Goal: Complete application form: Complete application form

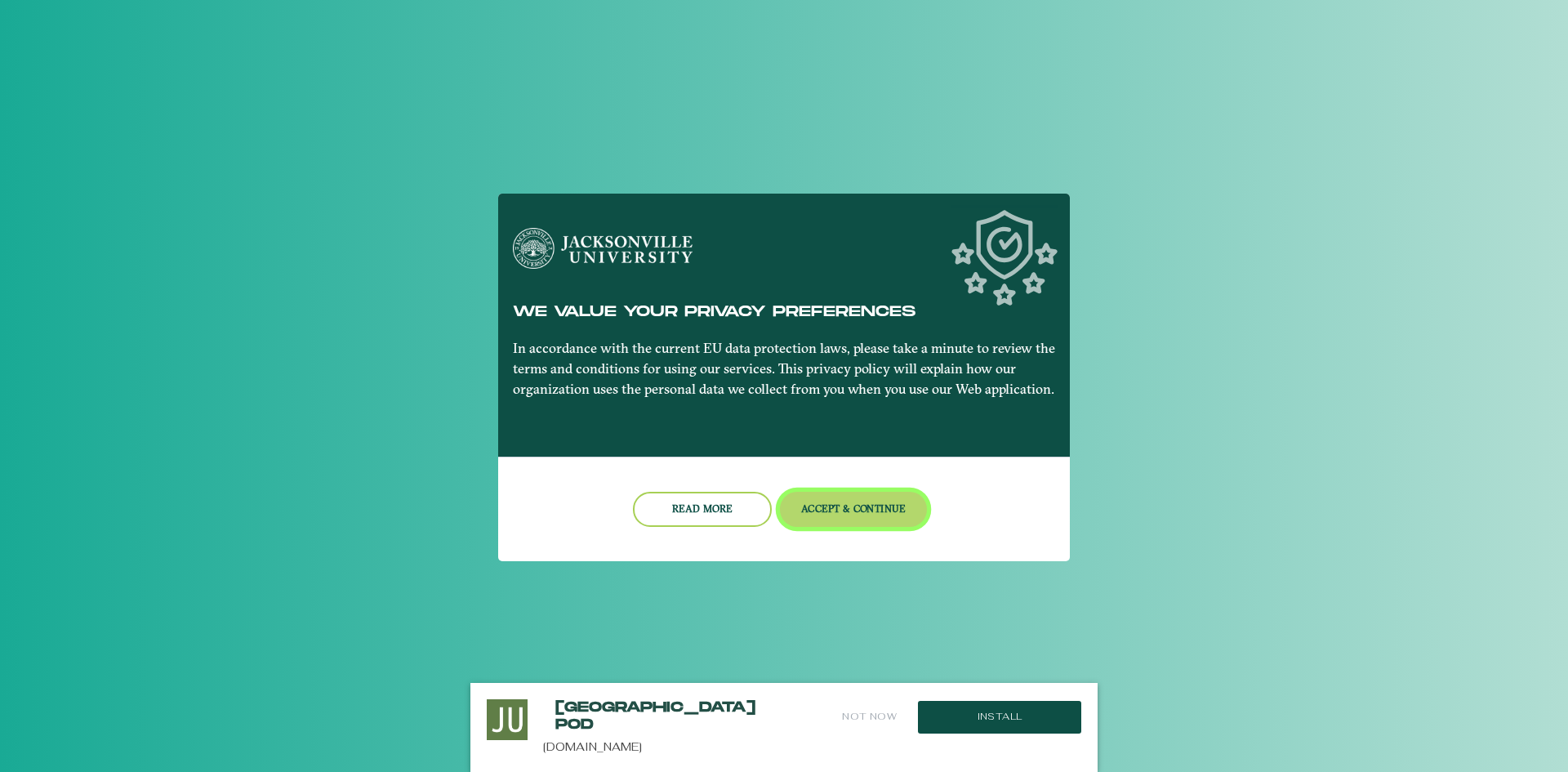
click at [841, 509] on button "Accept & Continue" at bounding box center [854, 509] width 148 height 36
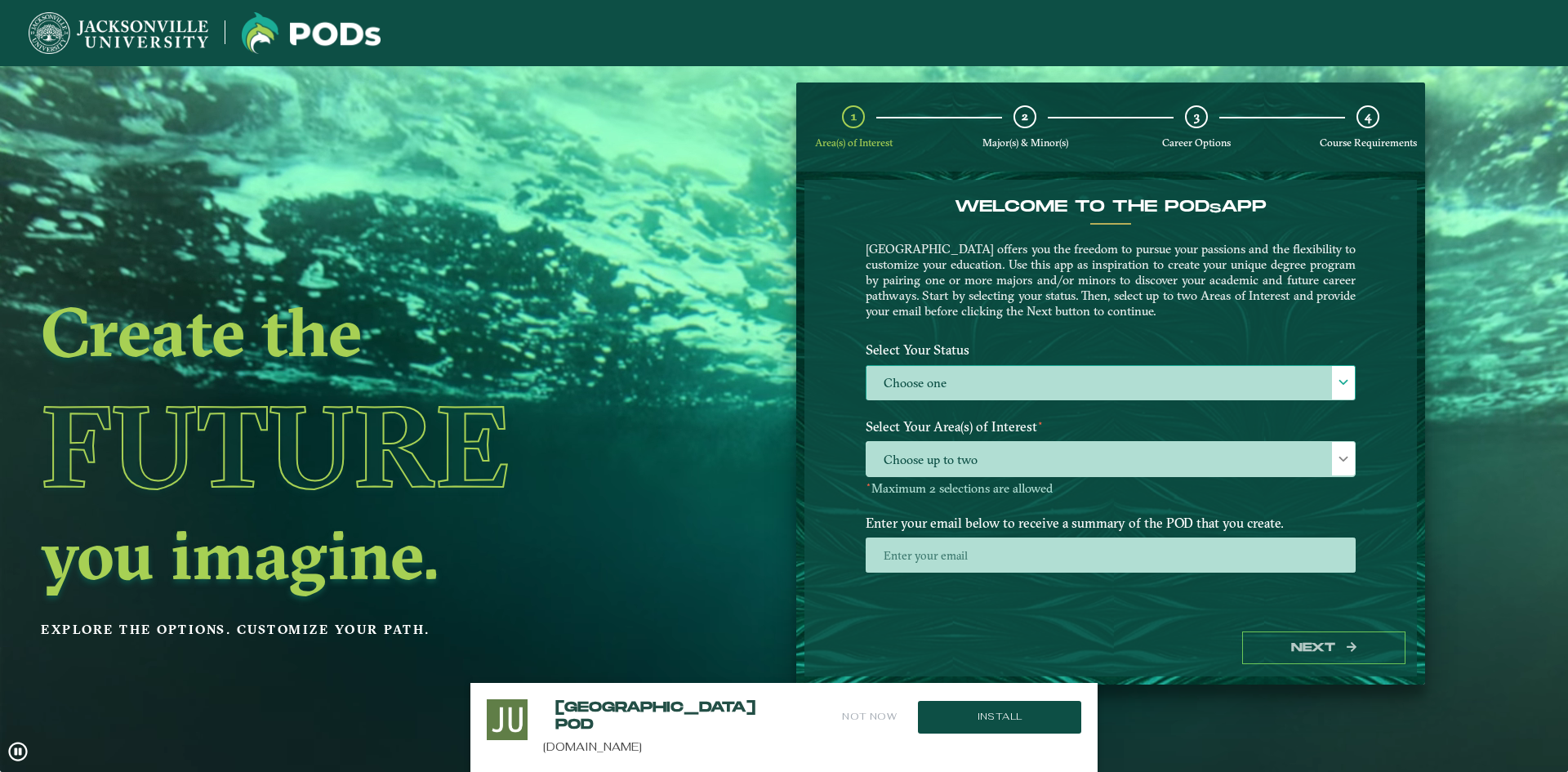
click at [1345, 386] on span at bounding box center [1343, 382] width 11 height 11
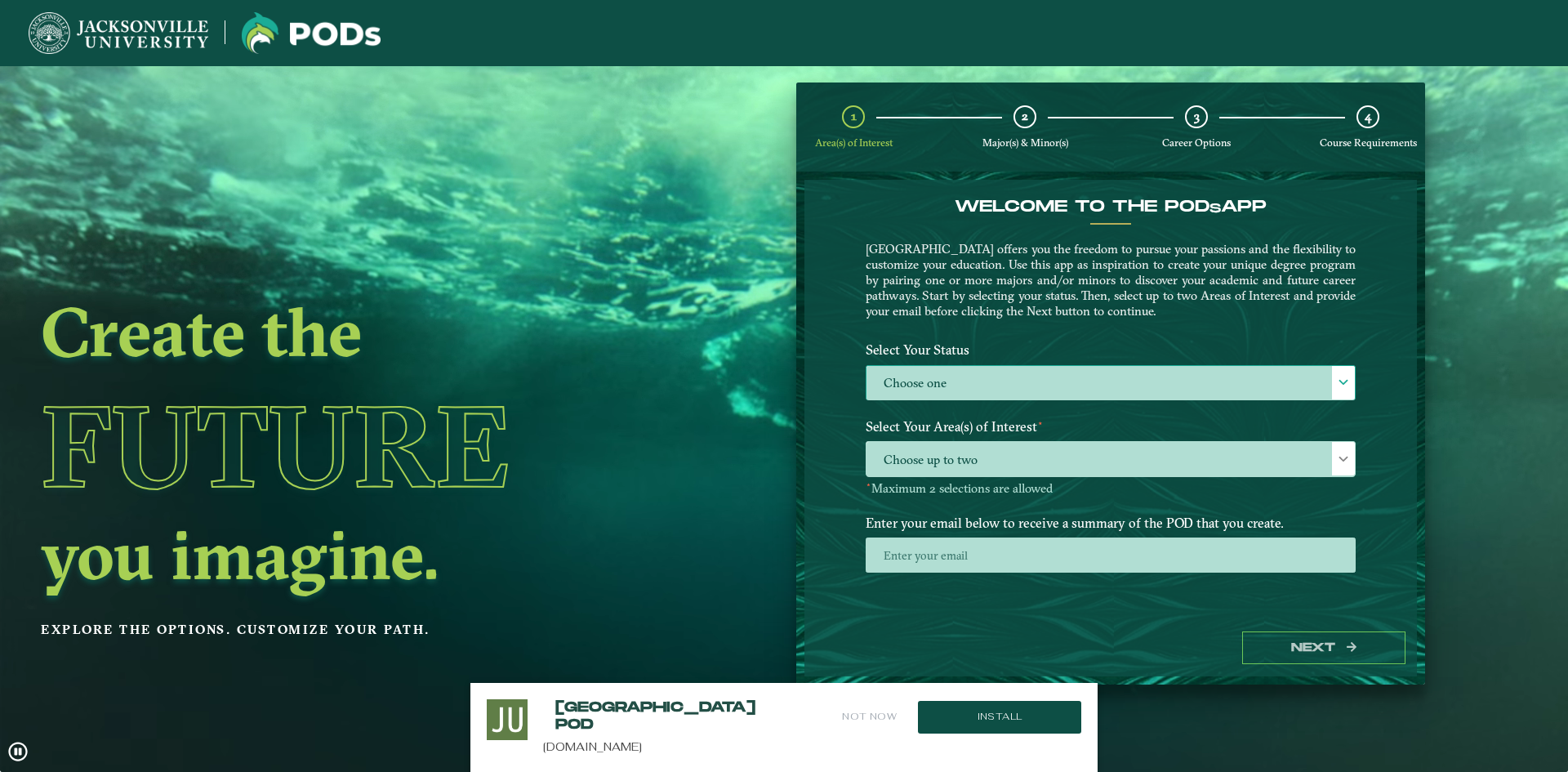
scroll to position [9, 75]
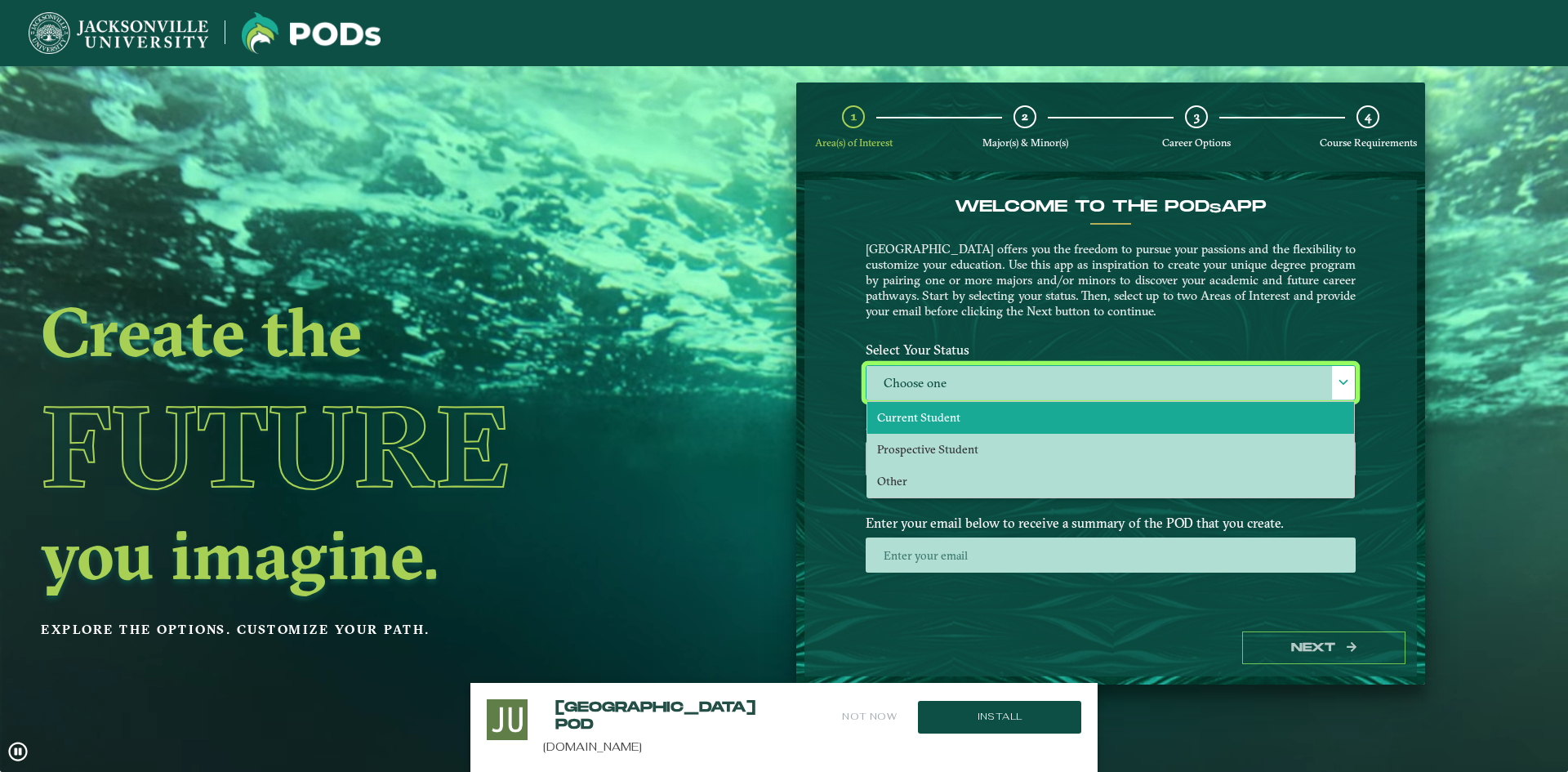
click at [926, 418] on span "Current Student" at bounding box center [918, 417] width 83 height 15
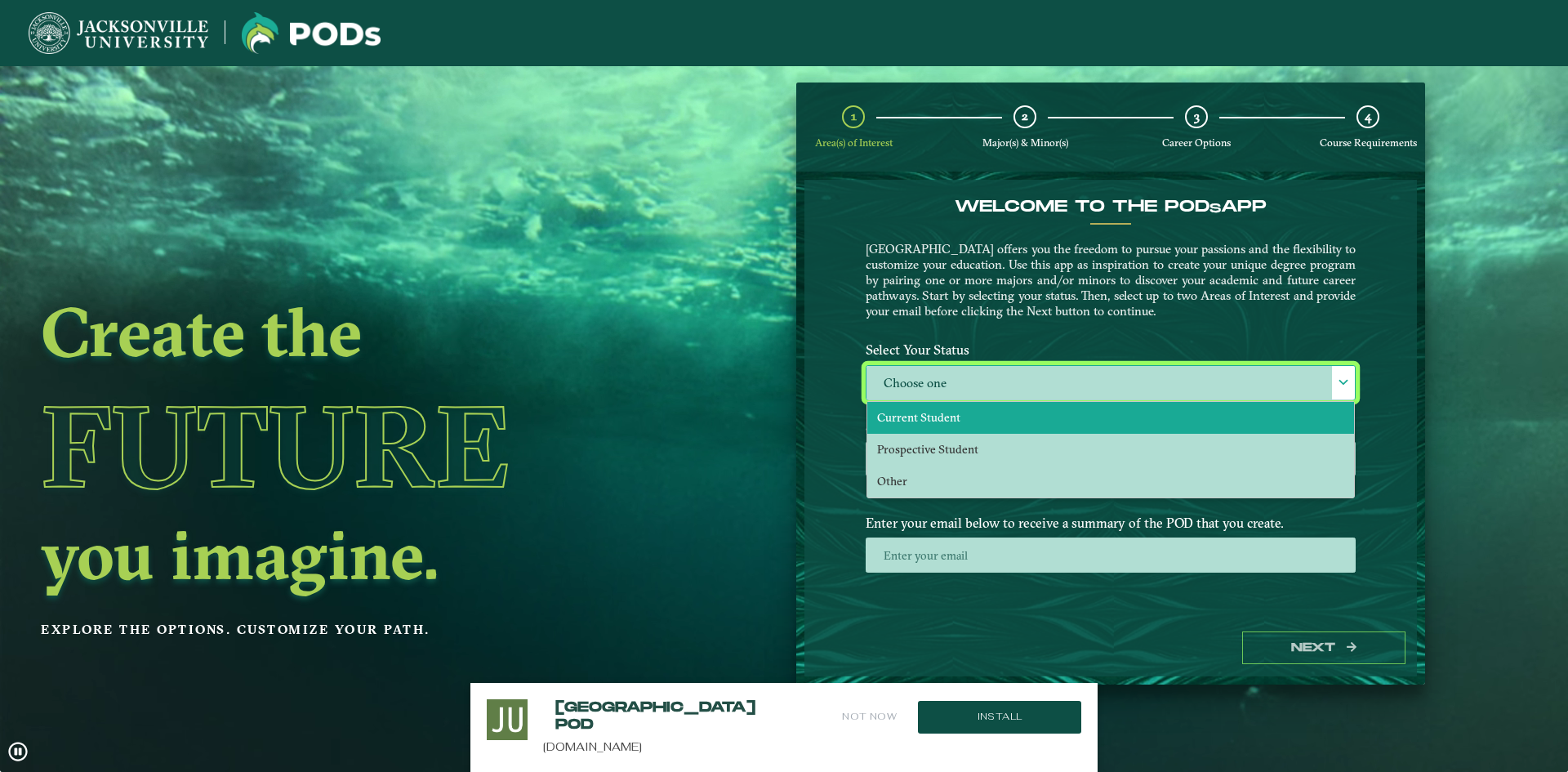
select select "[object Object]"
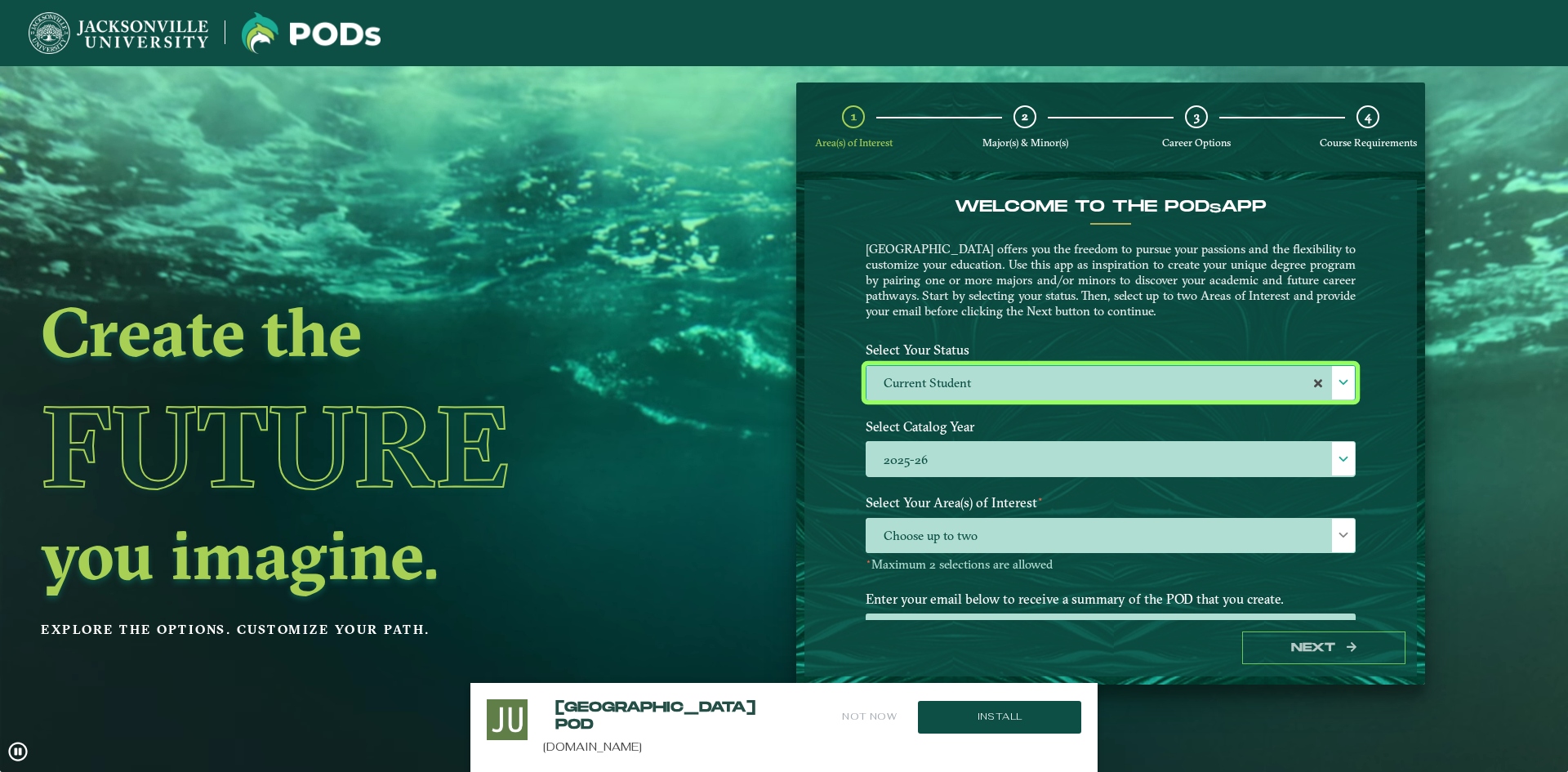
scroll to position [68, 0]
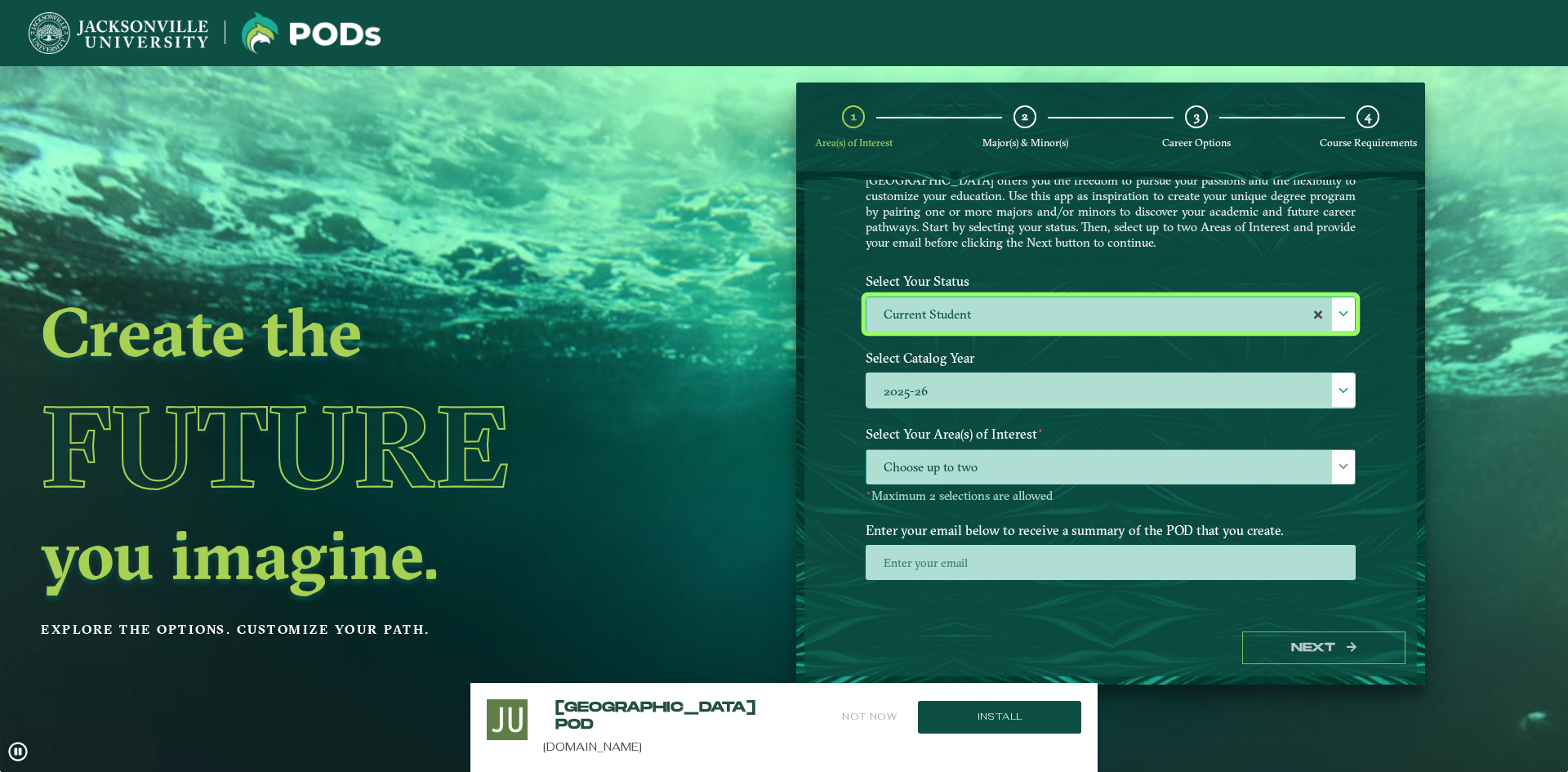
click at [1146, 459] on span "Choose up to two" at bounding box center [1111, 468] width 489 height 36
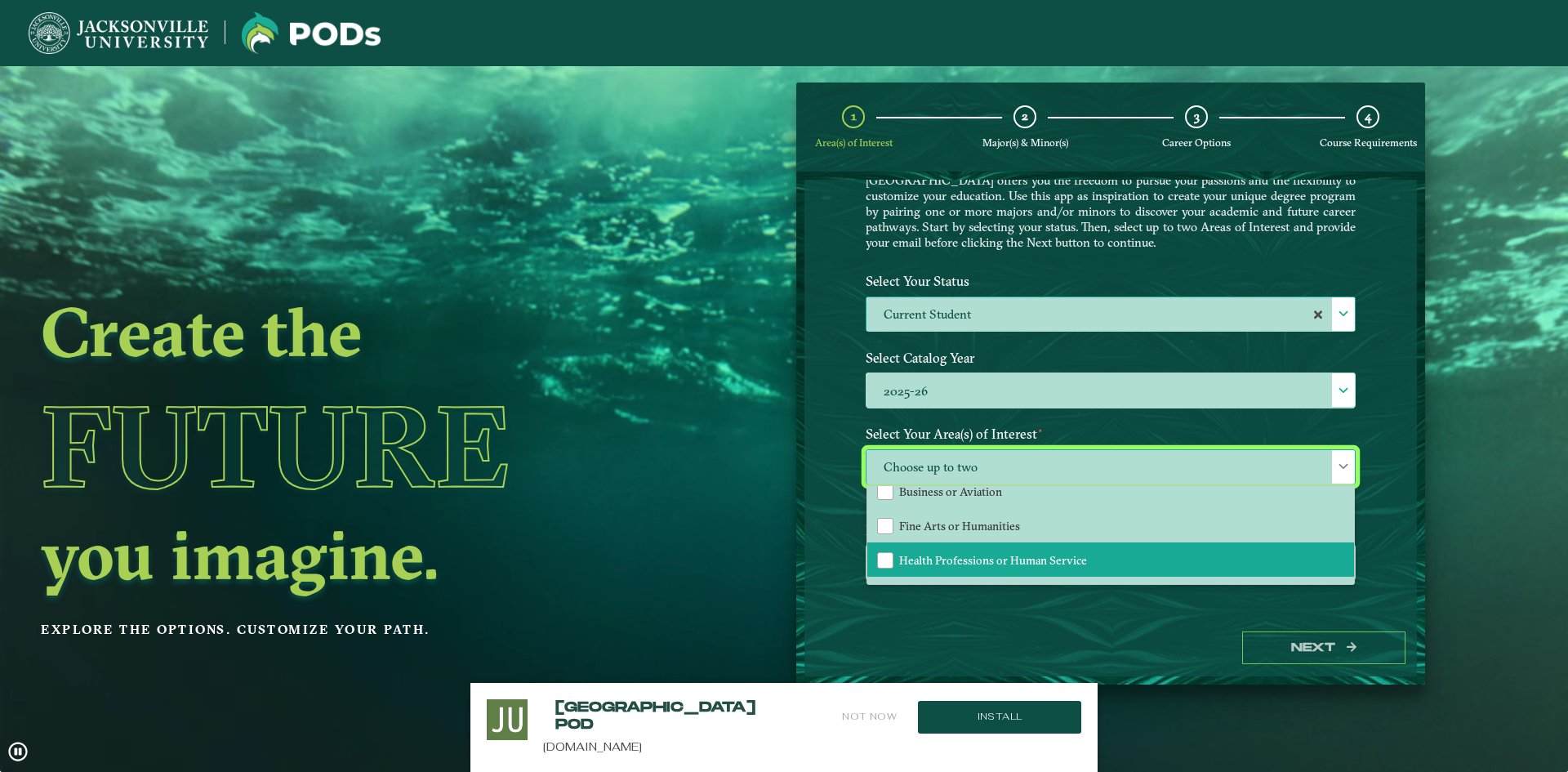
scroll to position [111, 0]
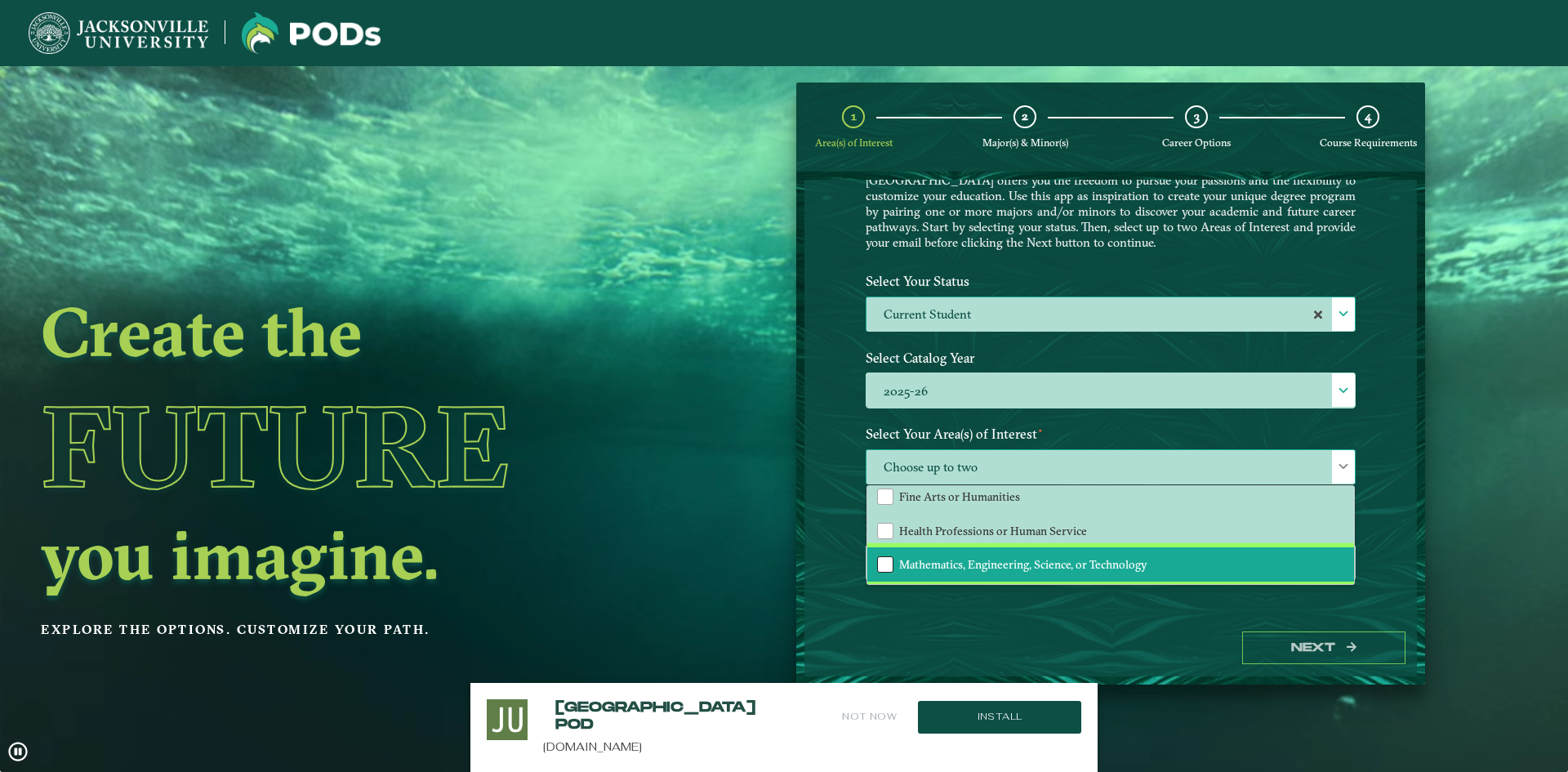
click at [879, 562] on div "Mathematics, Engineering, Science, or Technology" at bounding box center [885, 563] width 16 height 16
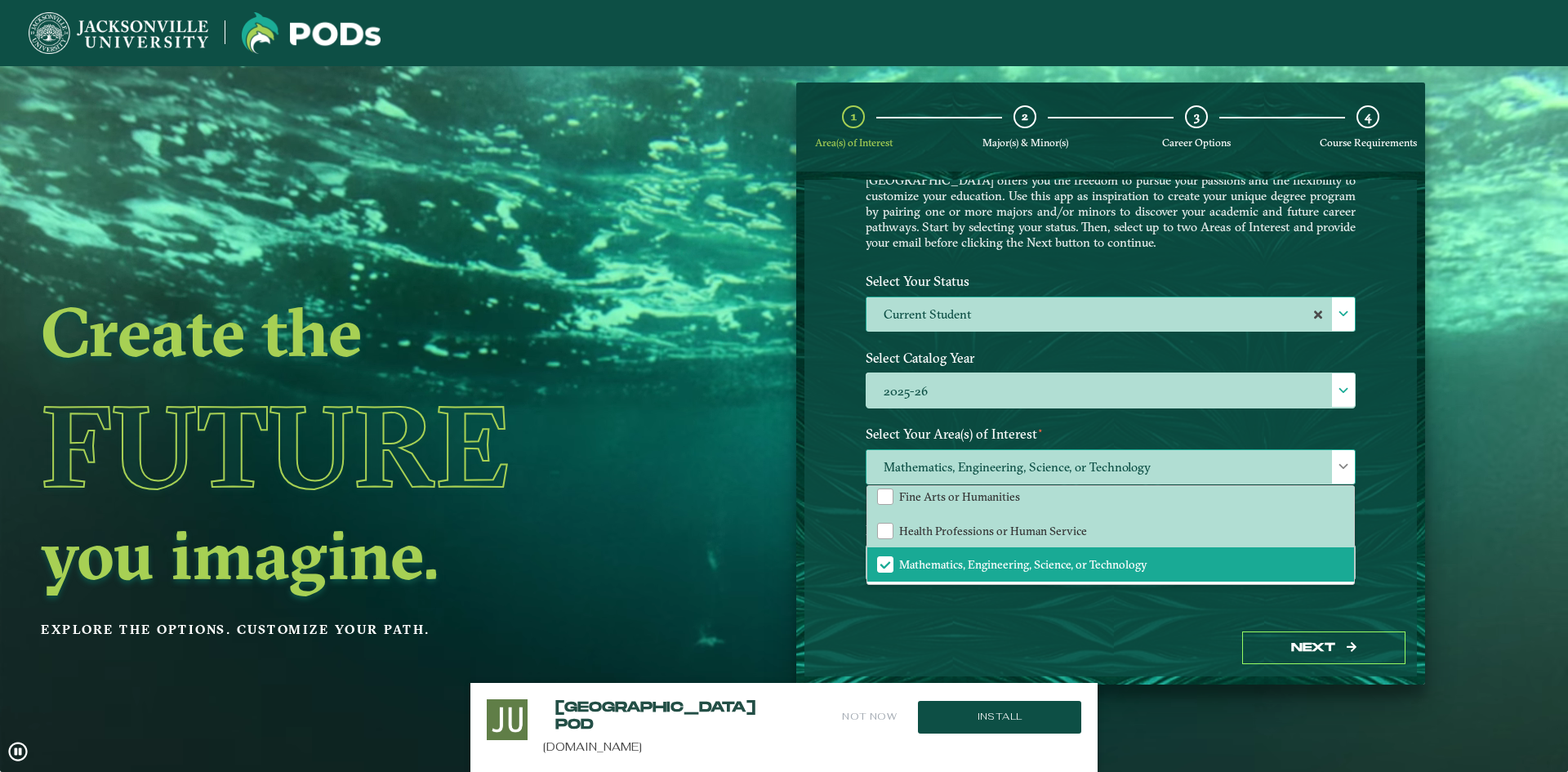
click at [1347, 464] on span at bounding box center [1343, 466] width 11 height 11
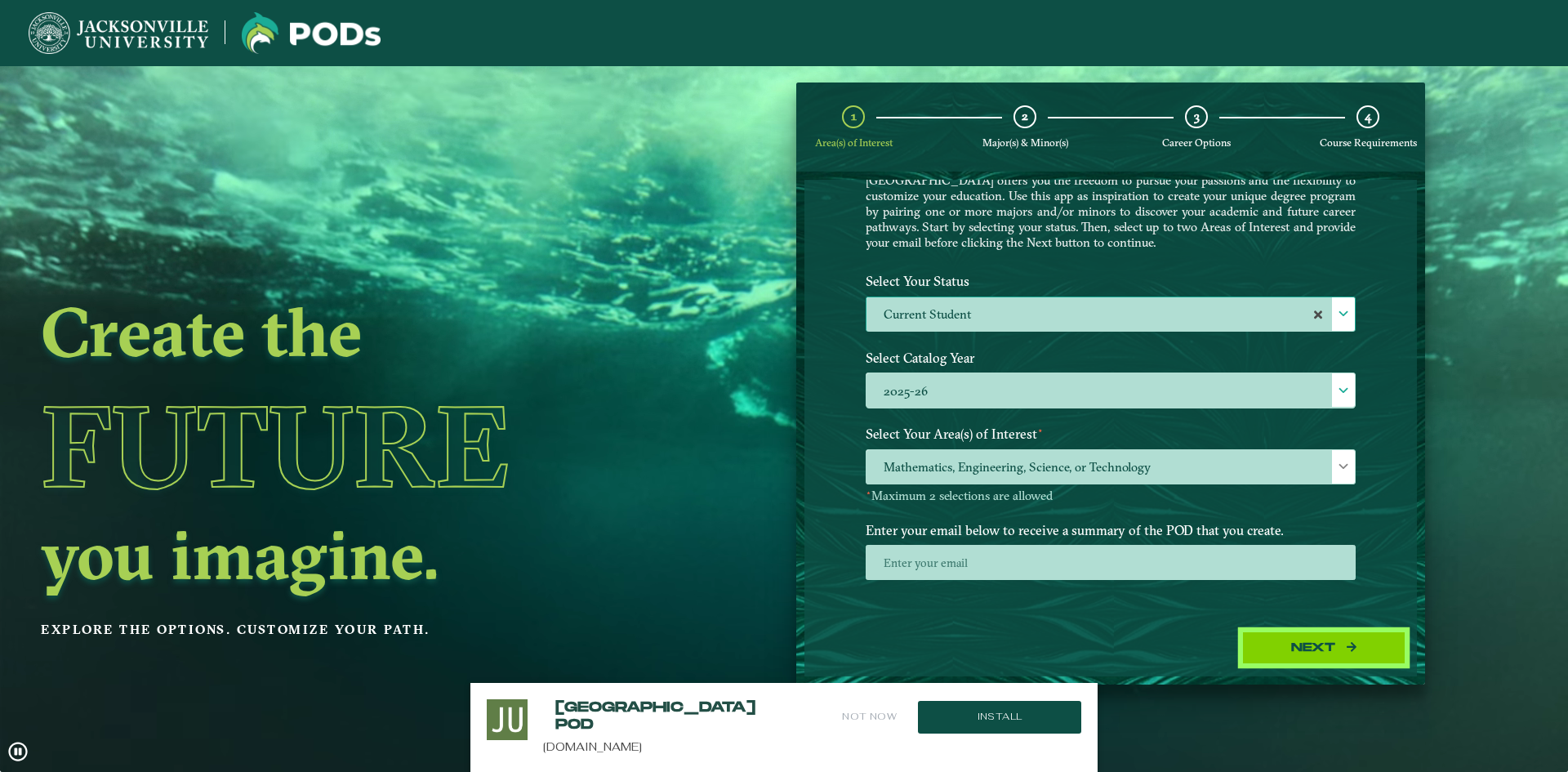
click at [1349, 643] on icon "button" at bounding box center [1352, 647] width 9 height 11
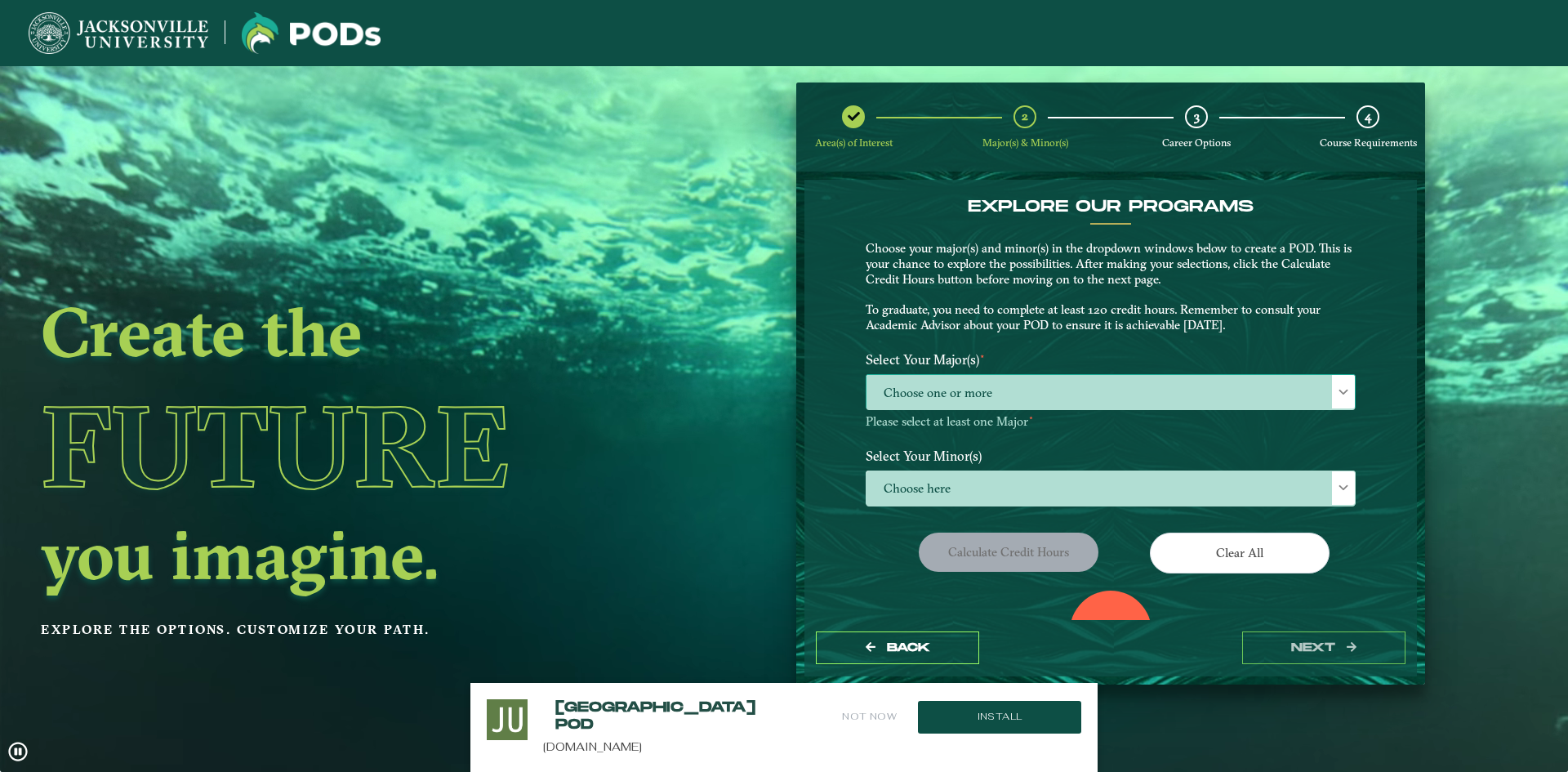
click at [1204, 402] on span "Choose one or more" at bounding box center [1111, 393] width 489 height 36
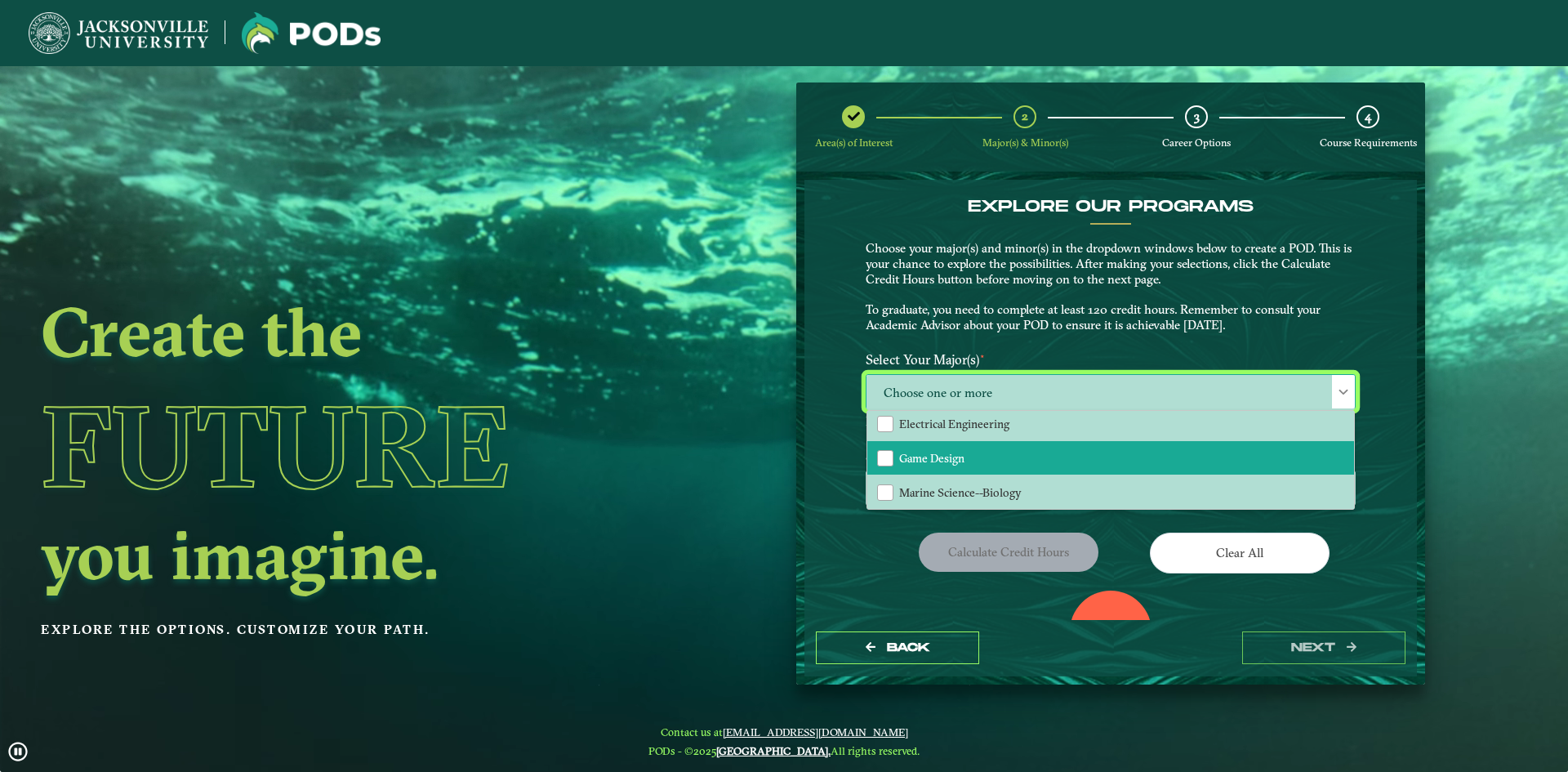
scroll to position [164, 0]
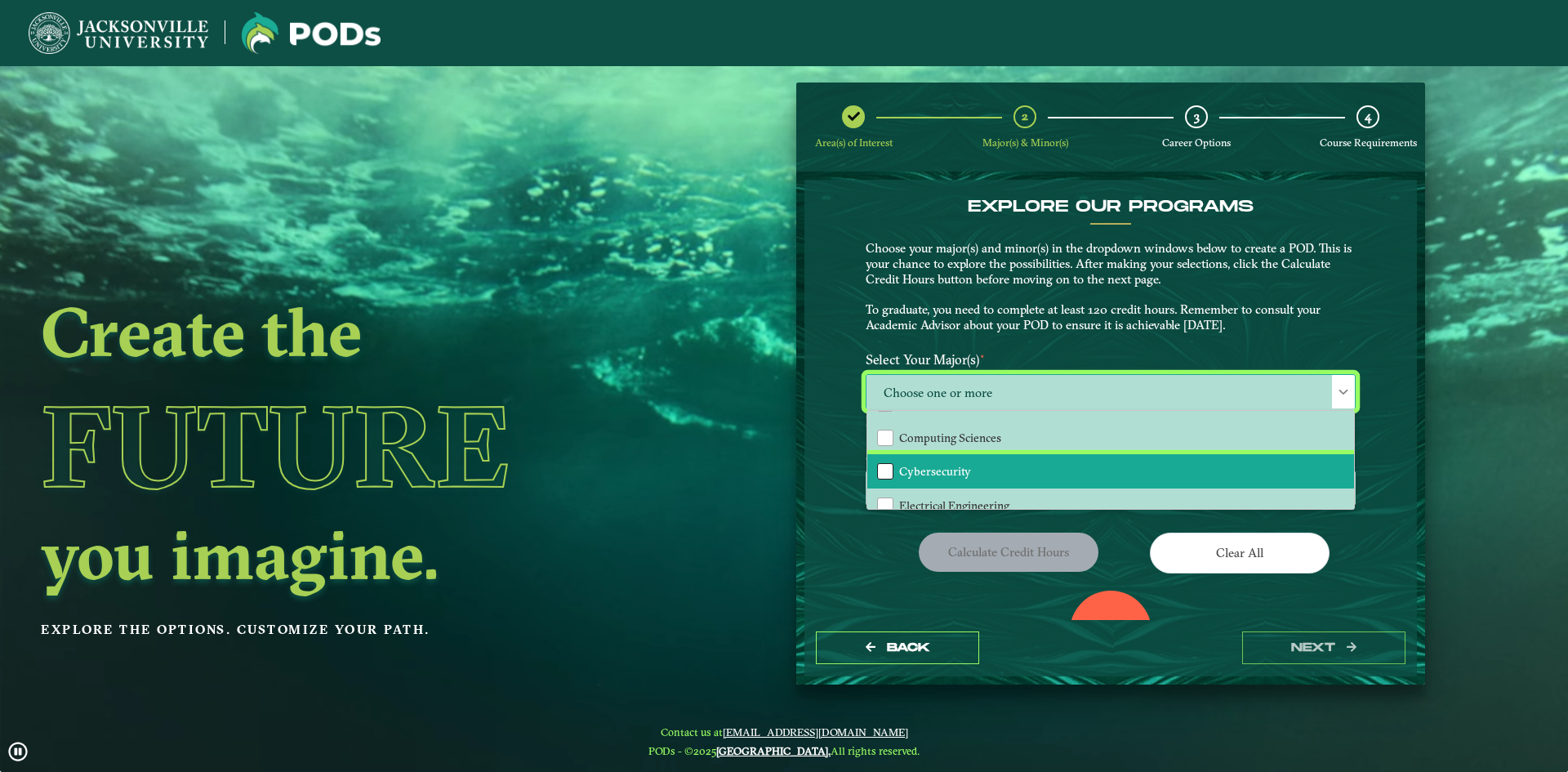
click at [884, 471] on div "Cybersecurity" at bounding box center [885, 471] width 16 height 16
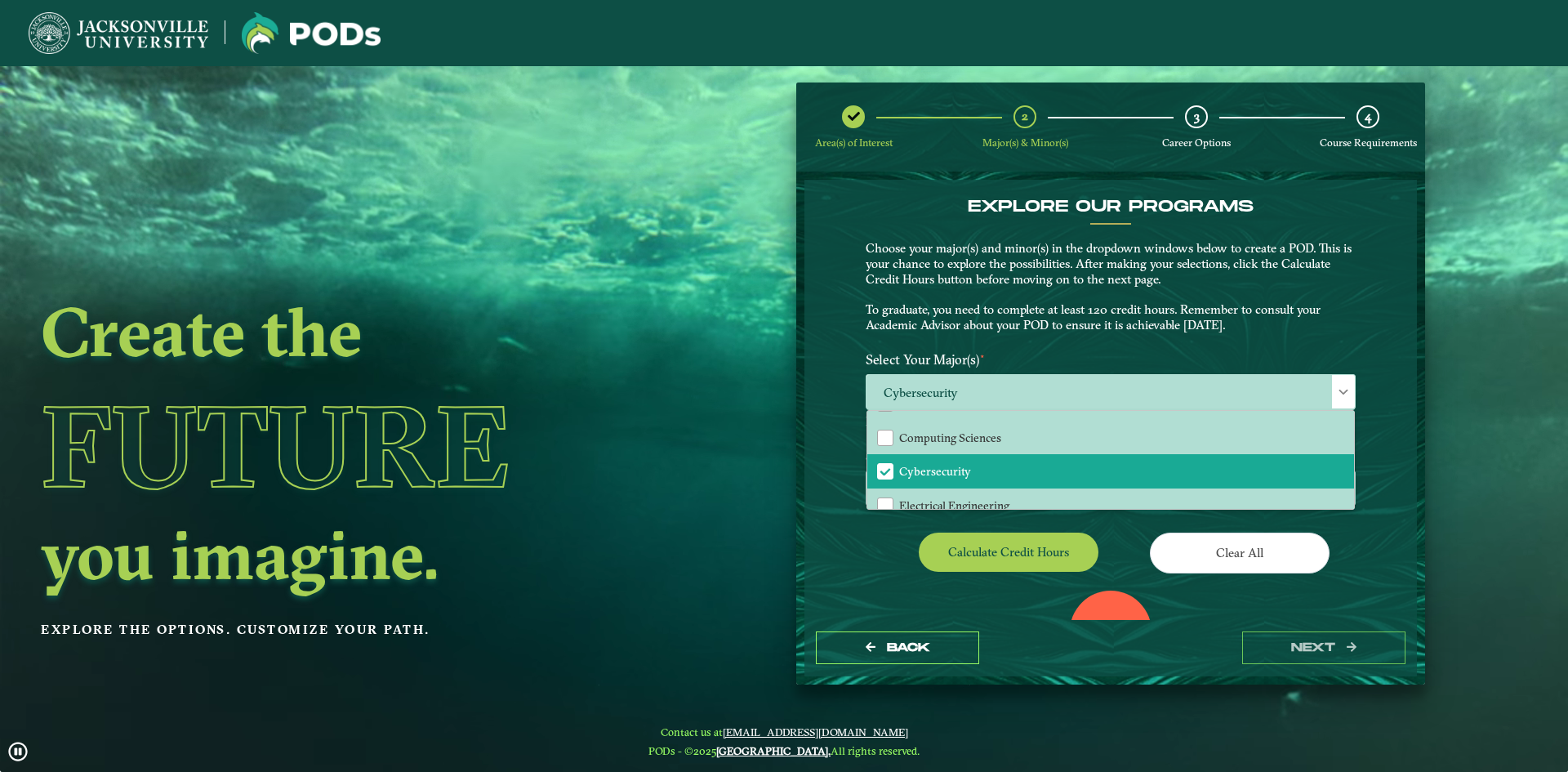
click at [838, 422] on div "EXPLORE OUR PROGRAMS Choose your major(s) and minor(s) in the dropdown windows …" at bounding box center [1110, 400] width 612 height 440
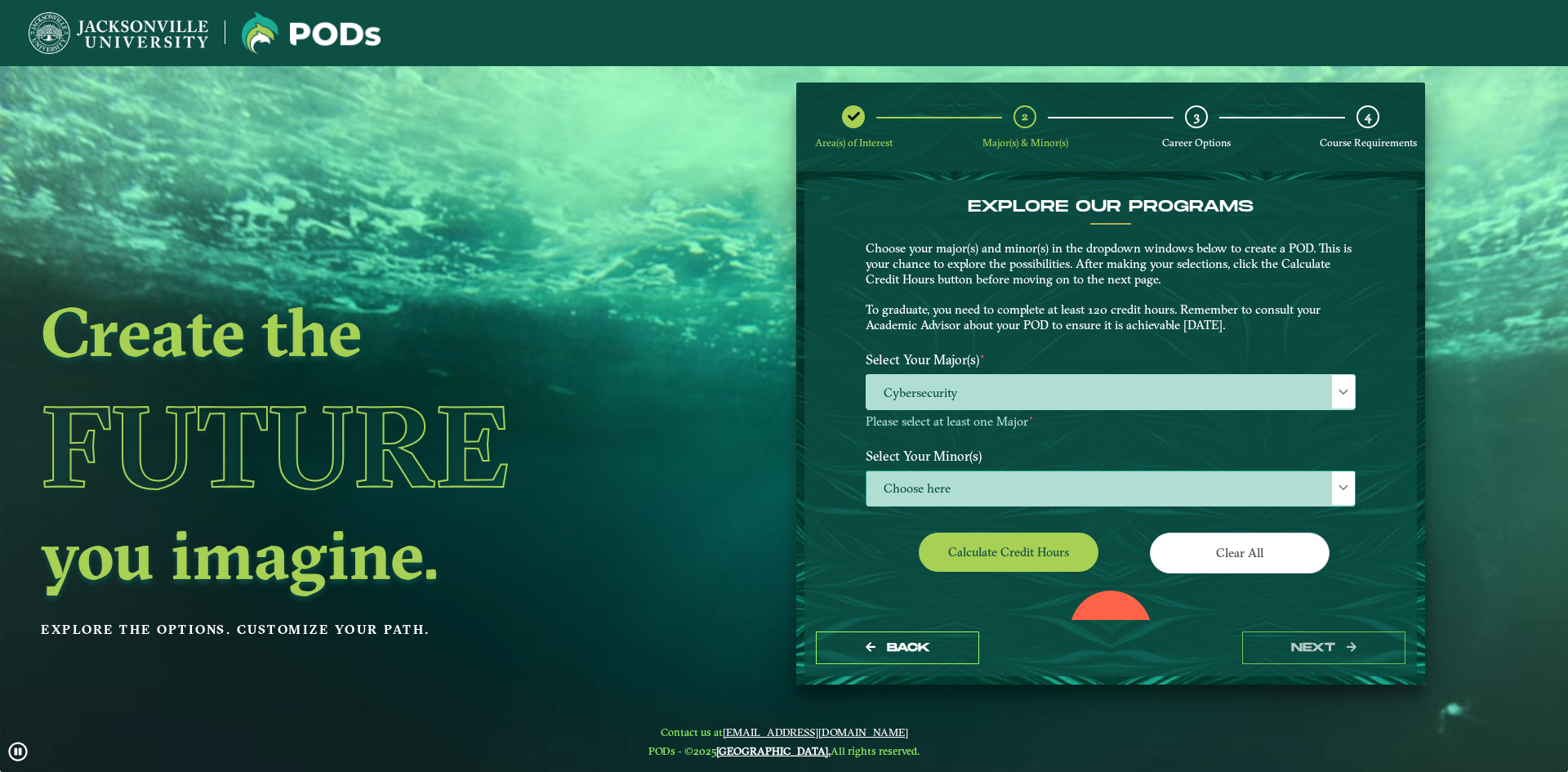
click at [1332, 487] on div at bounding box center [1343, 488] width 22 height 34
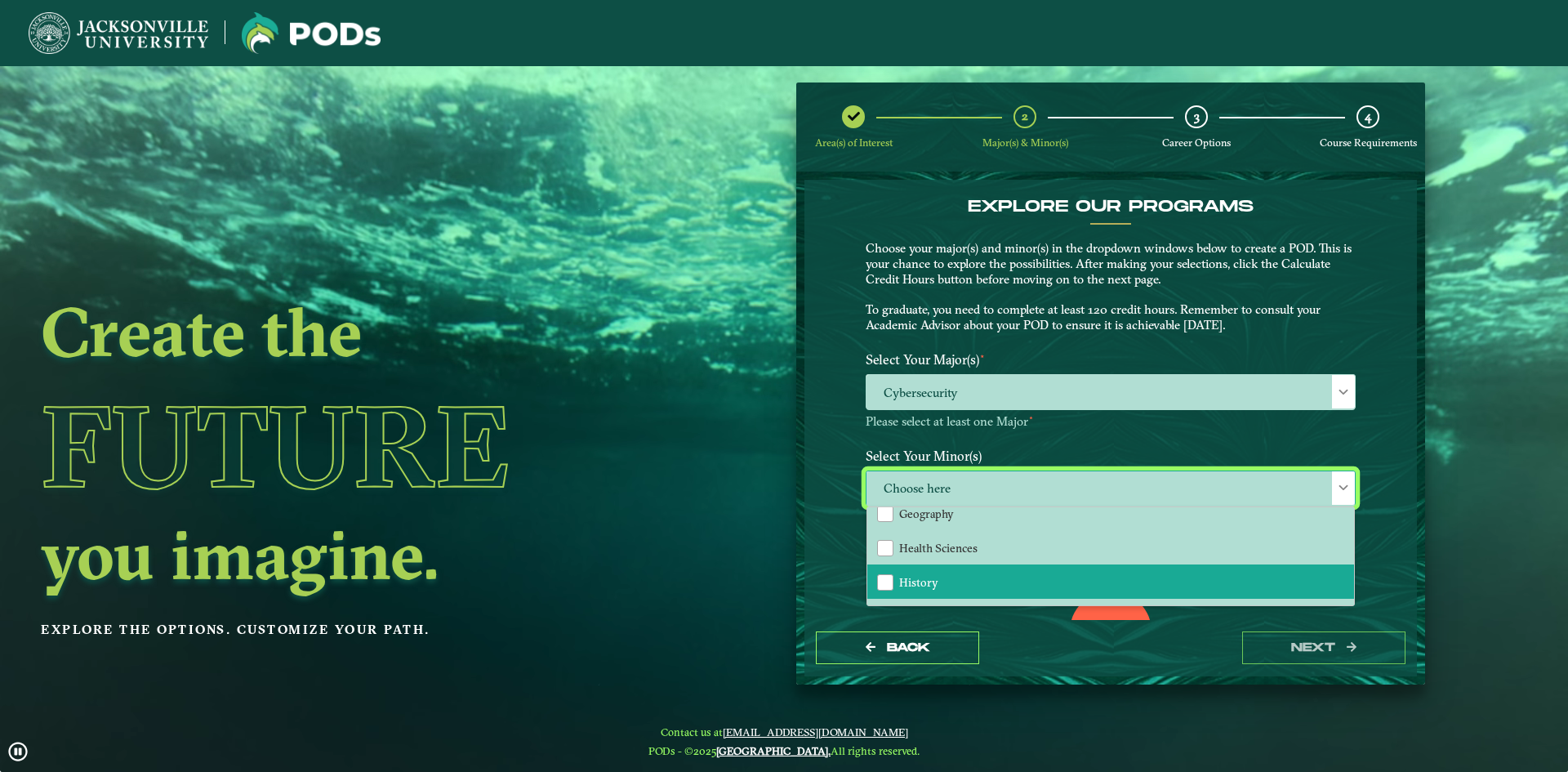
scroll to position [817, 0]
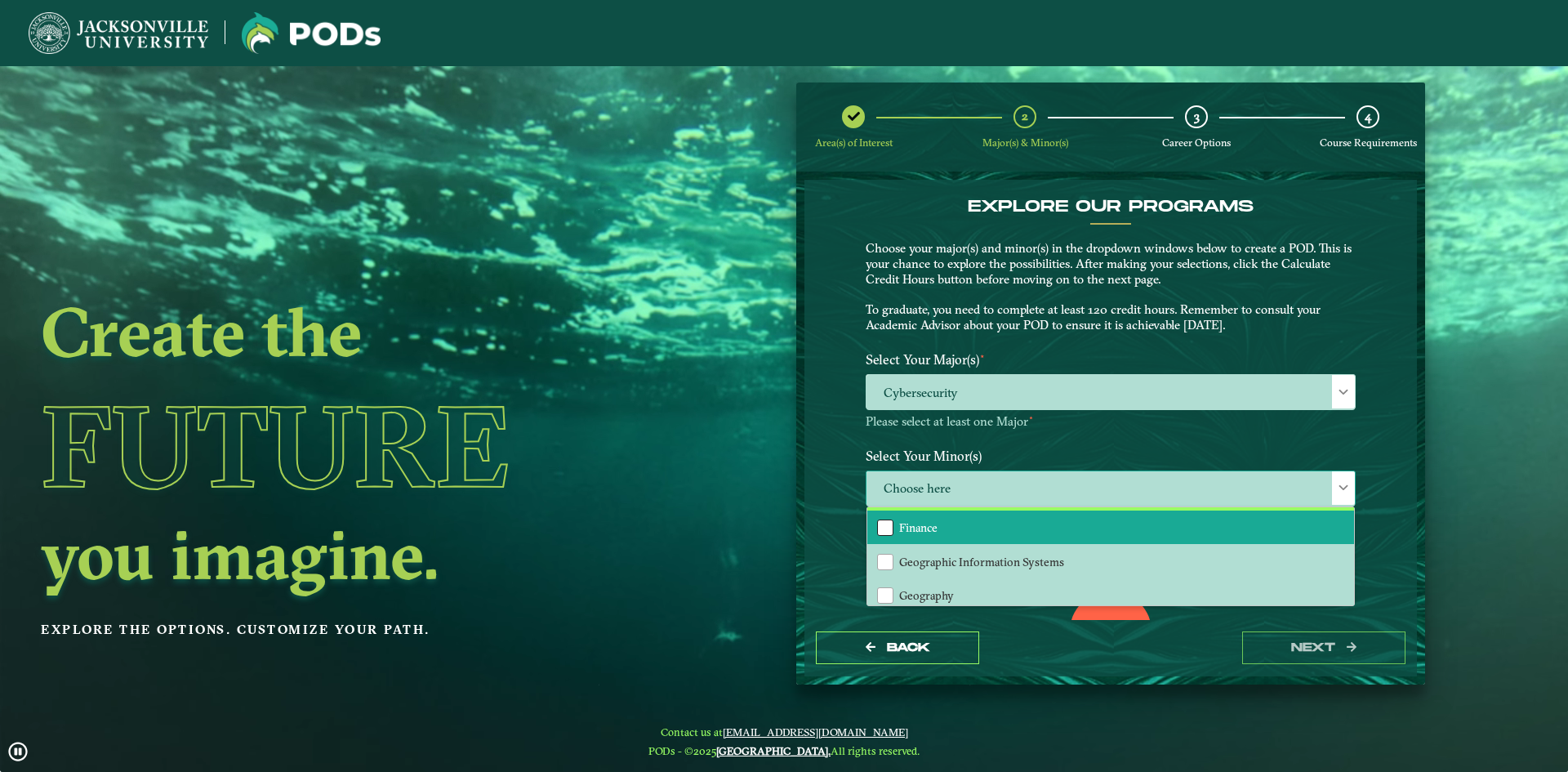
click at [885, 530] on div "Finance" at bounding box center [885, 527] width 16 height 16
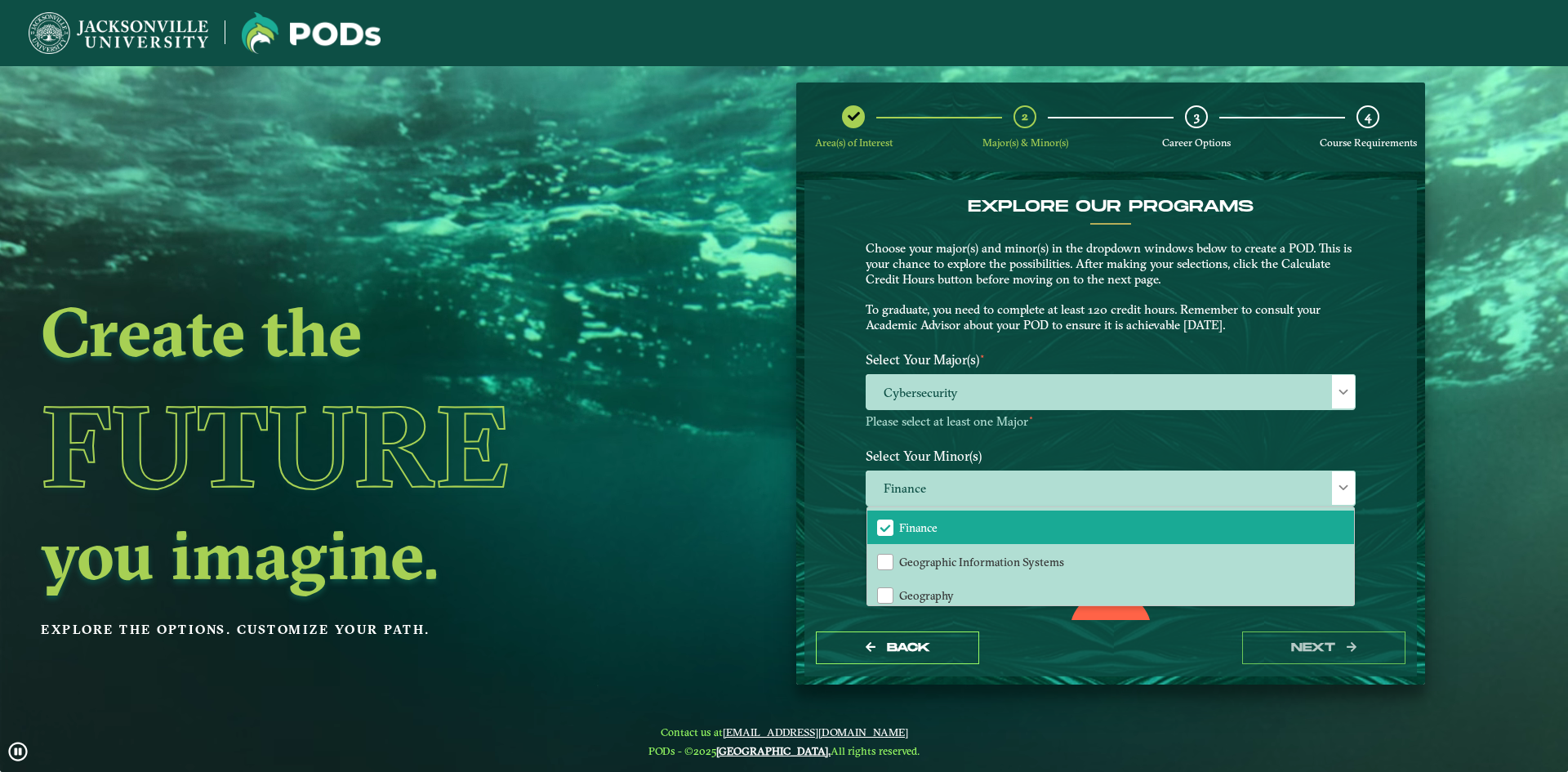
click at [1365, 490] on div "Finance Accounting Animation Applied Economics Applied Mathematics Art Aviation…" at bounding box center [1111, 490] width 515 height 40
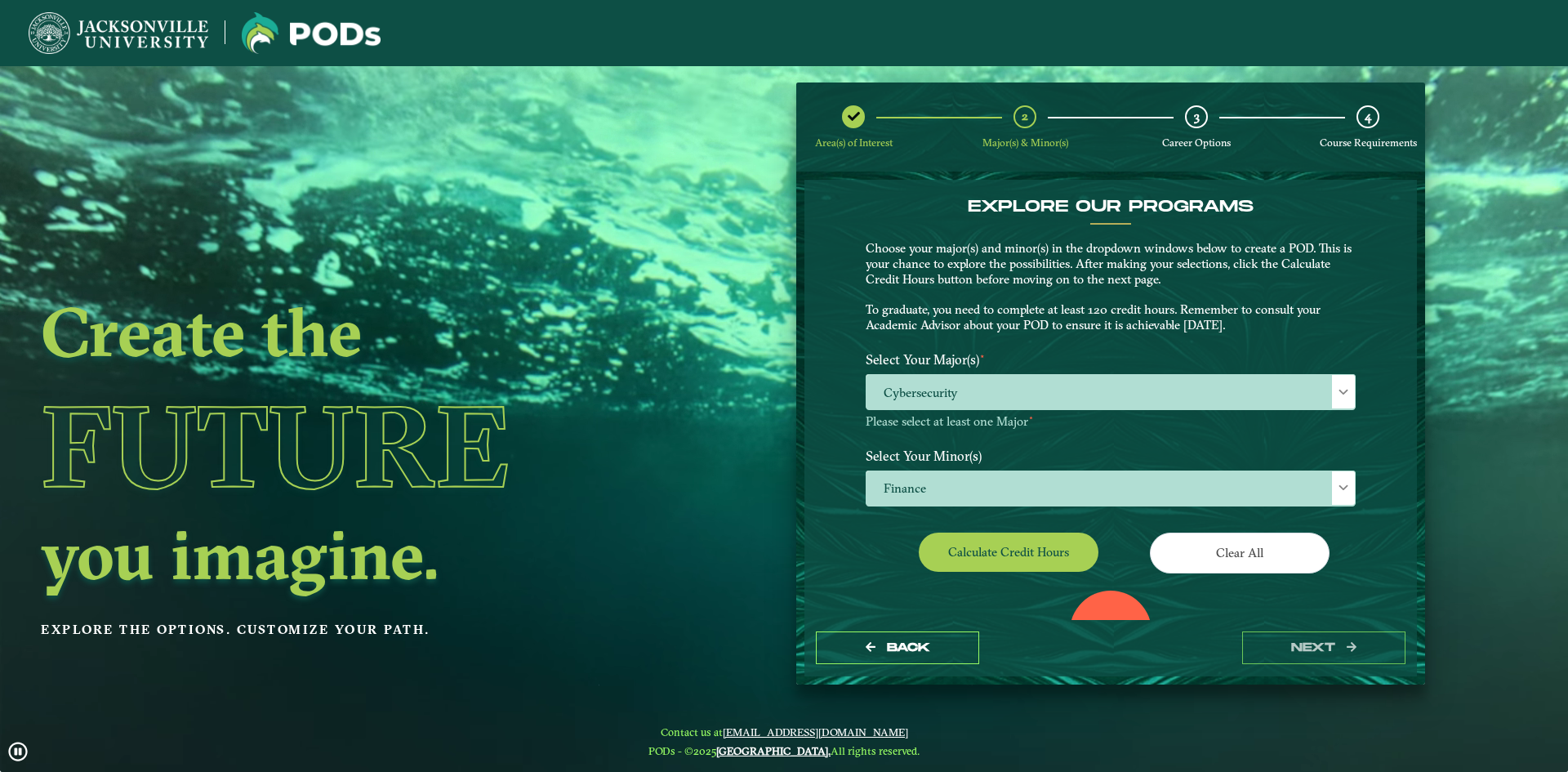
scroll to position [125, 0]
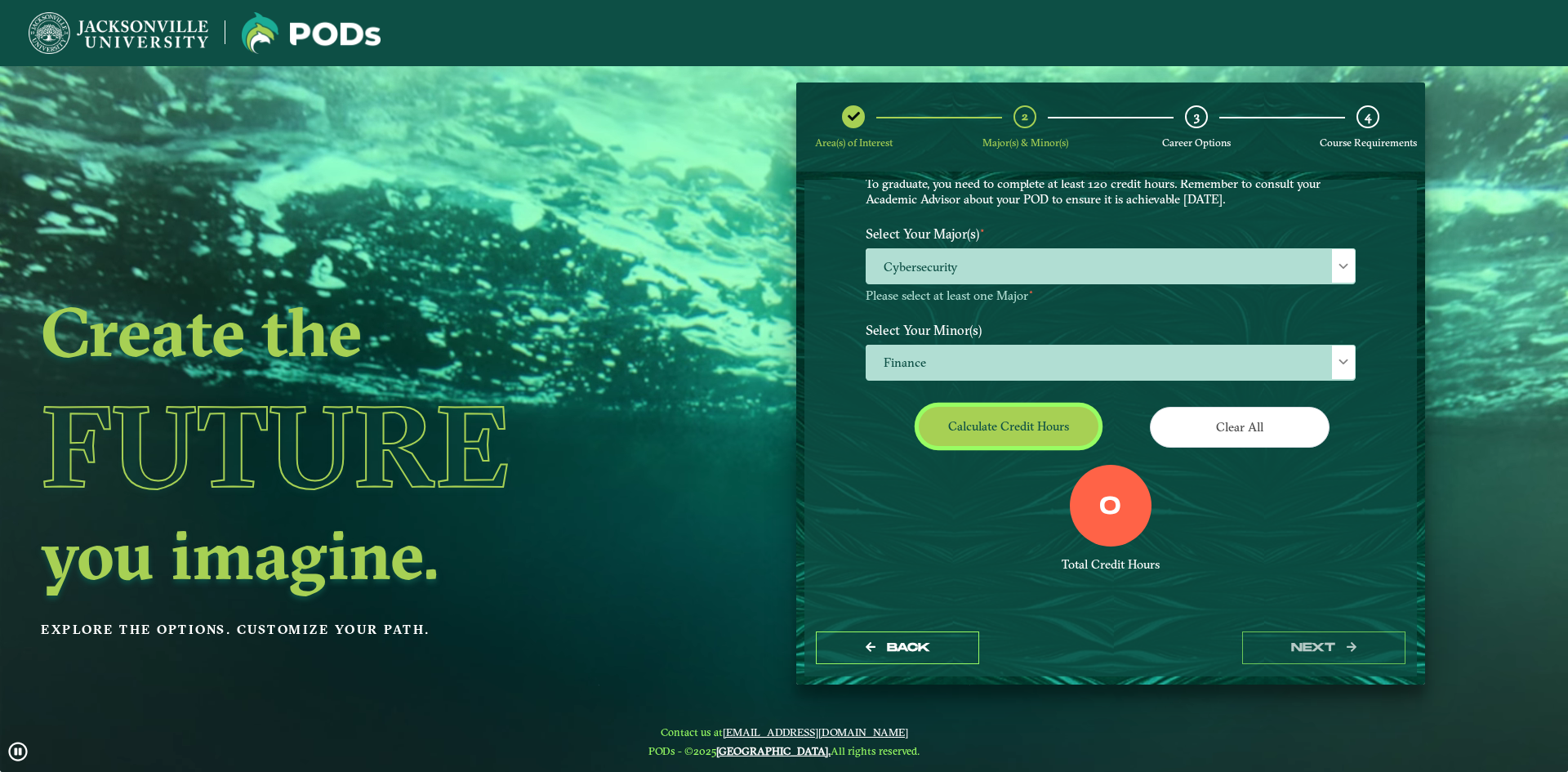
click at [1011, 427] on button "Calculate credit hours" at bounding box center [1009, 426] width 180 height 38
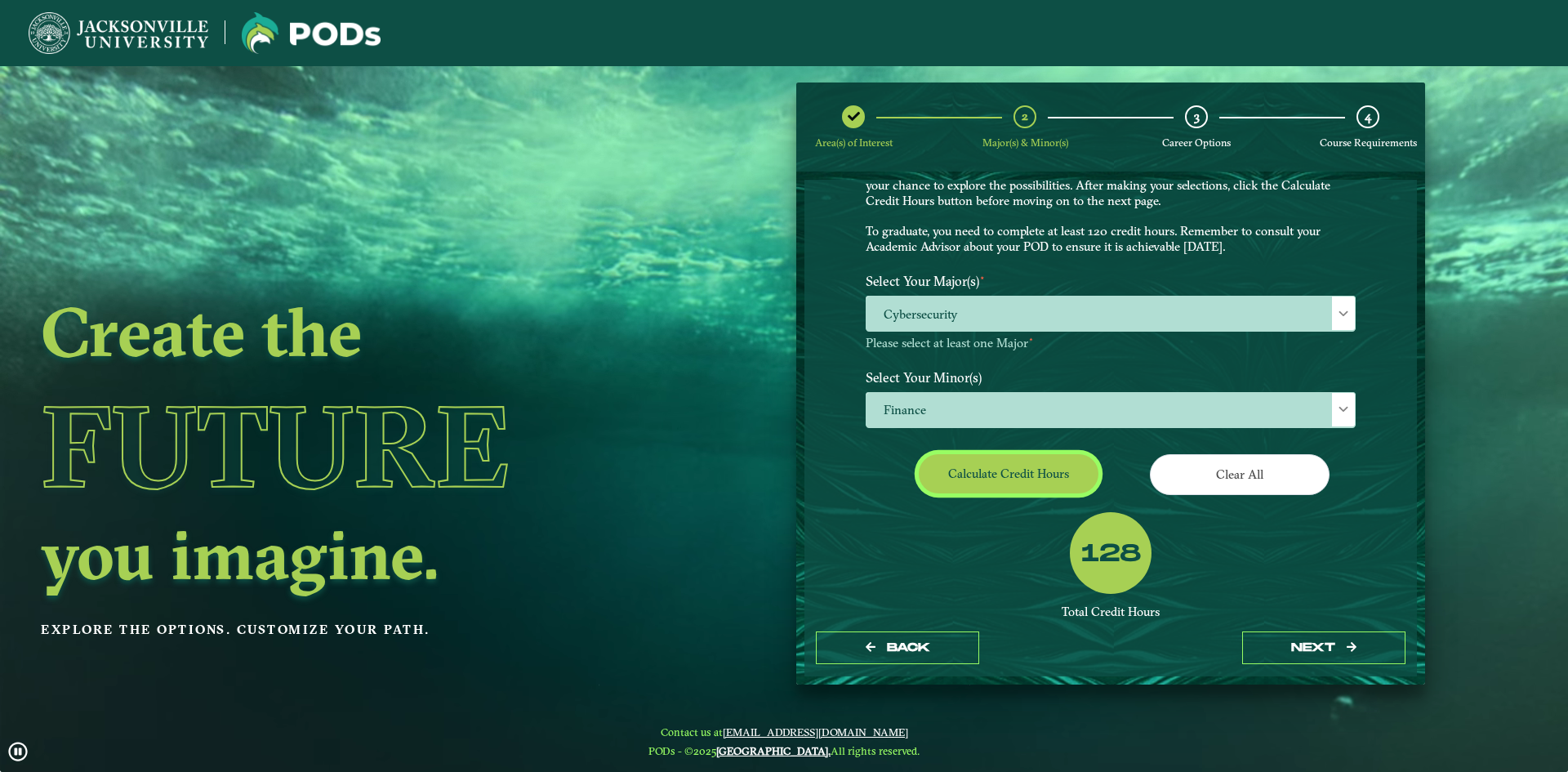
scroll to position [185, 0]
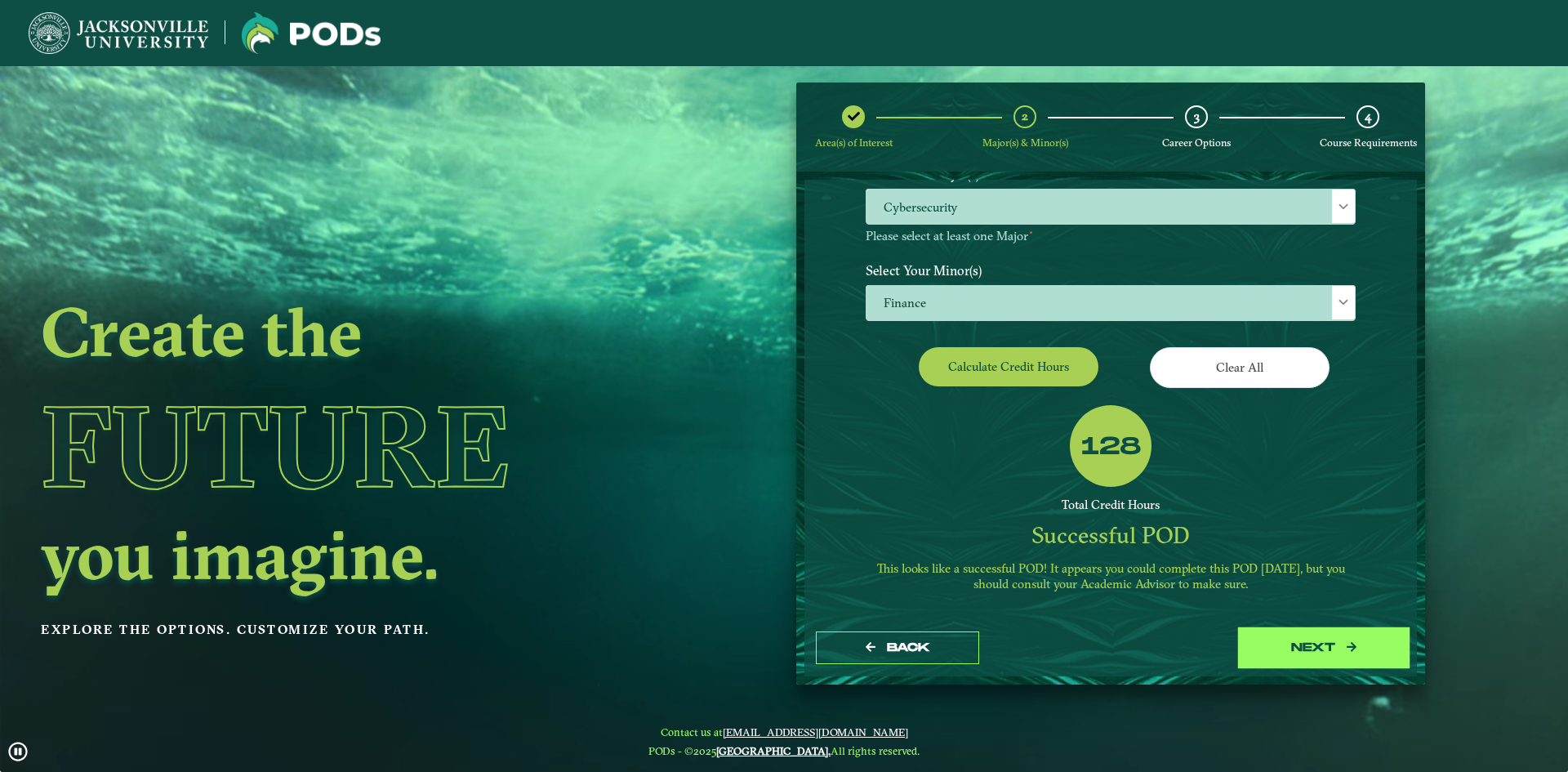
click at [1319, 647] on button "next" at bounding box center [1324, 648] width 164 height 34
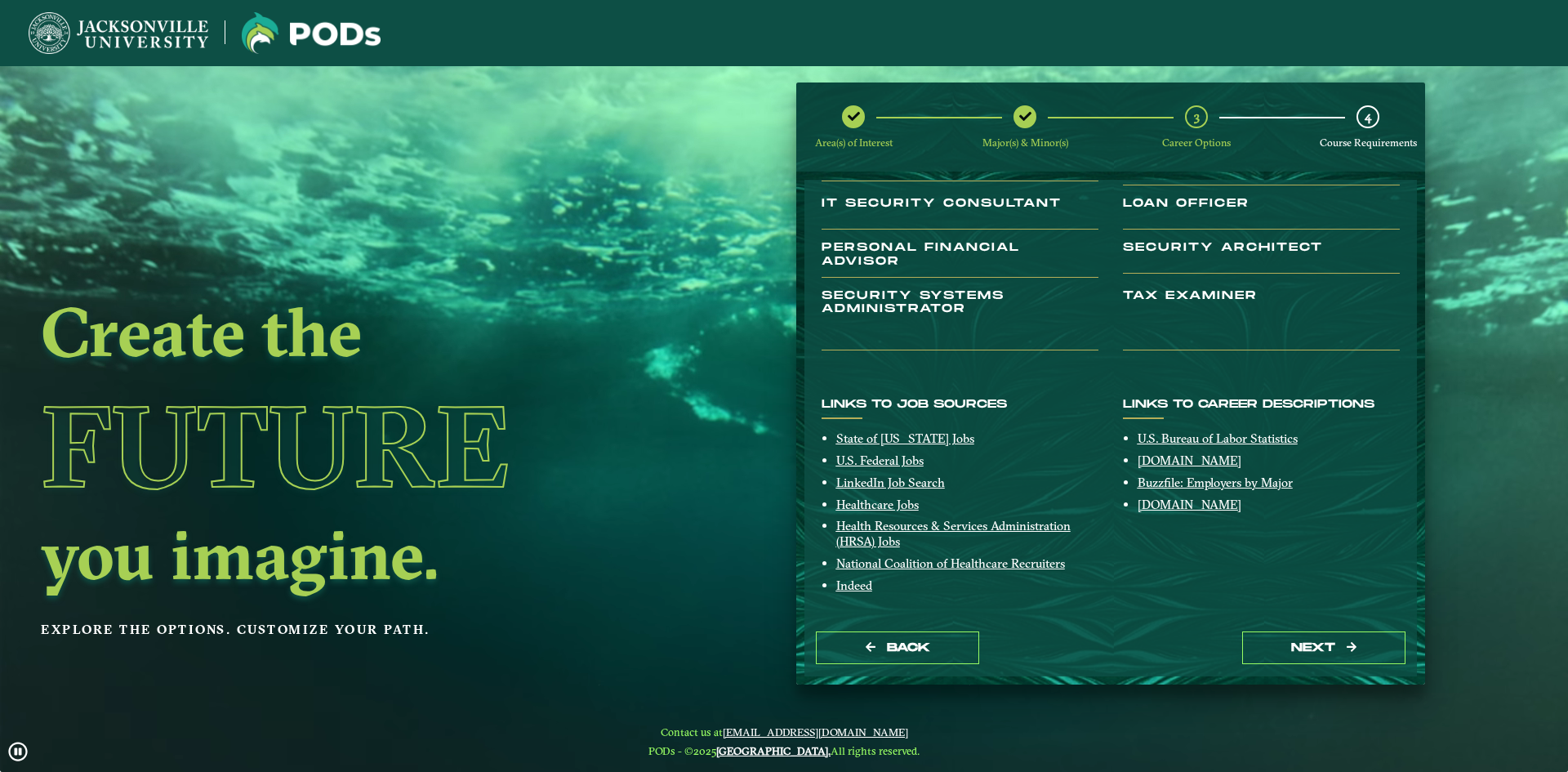
scroll to position [247, 0]
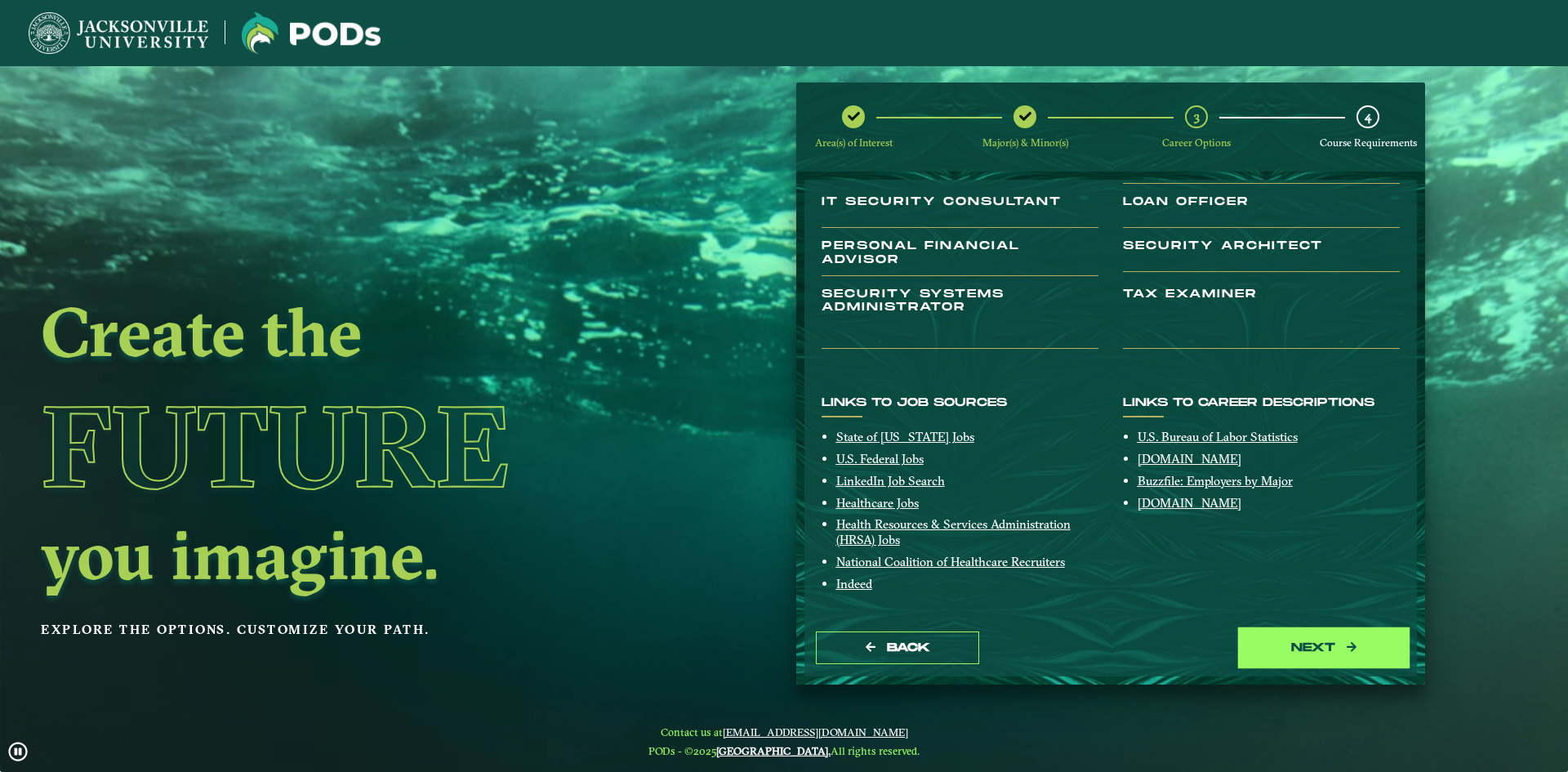
click at [1303, 649] on button "next" at bounding box center [1324, 648] width 164 height 34
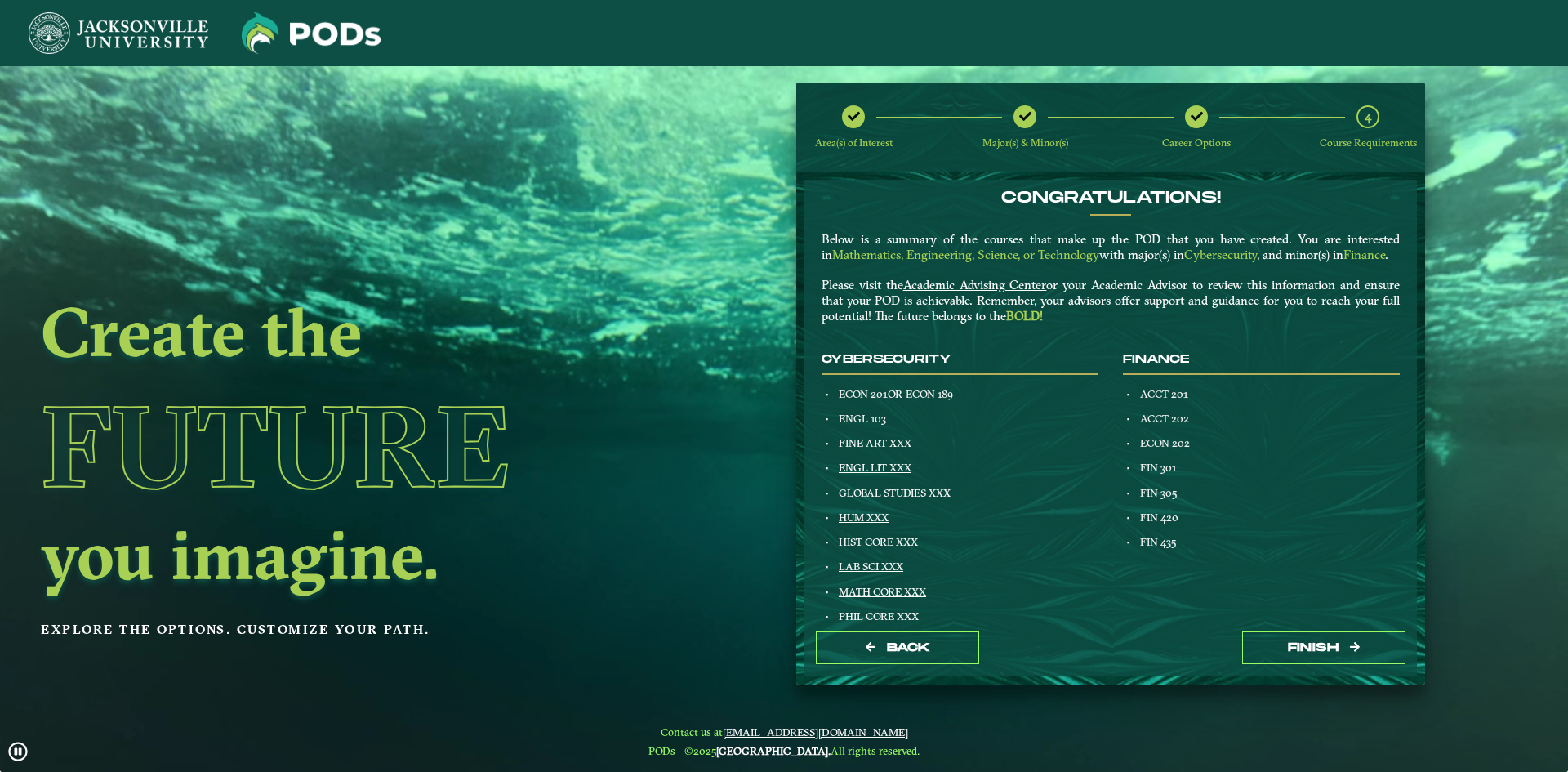
scroll to position [0, 0]
